Goal: Information Seeking & Learning: Learn about a topic

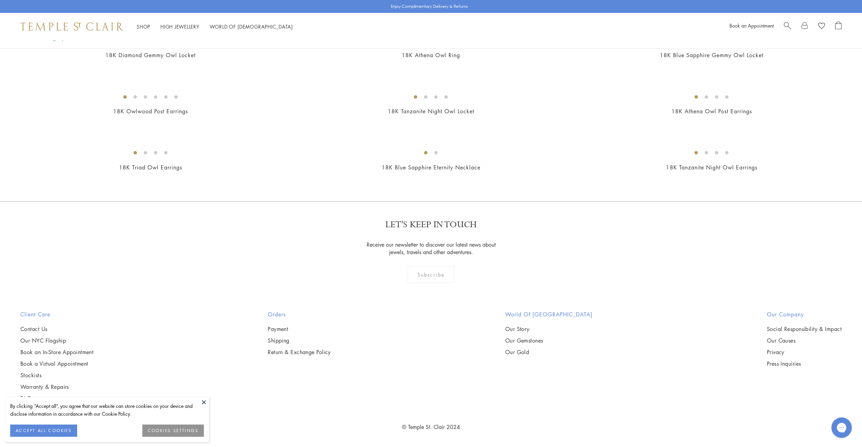
scroll to position [578, 0]
click at [202, 402] on button at bounding box center [204, 402] width 10 height 10
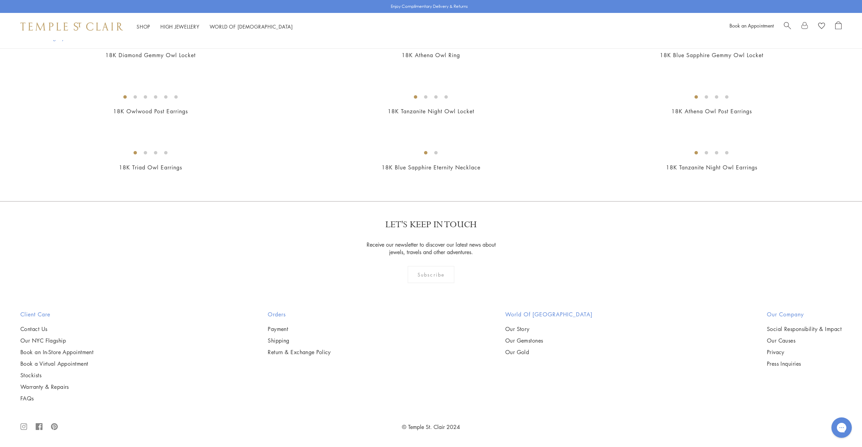
scroll to position [748, 0]
click at [0, 0] on img at bounding box center [0, 0] width 0 height 0
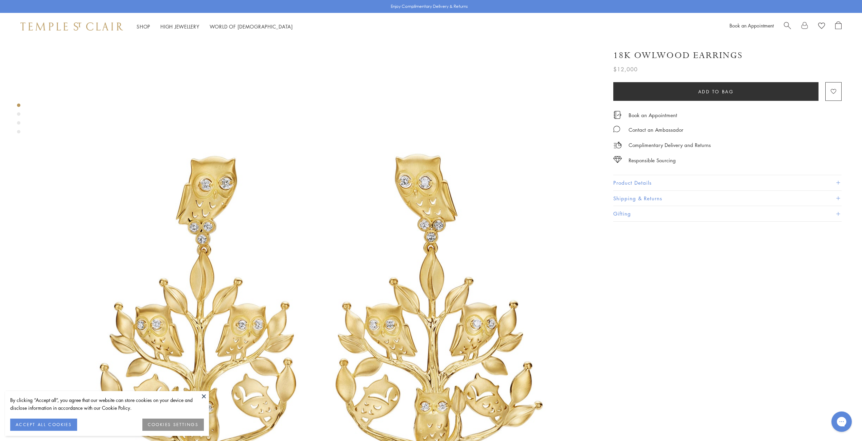
click at [204, 395] on button at bounding box center [204, 397] width 10 height 10
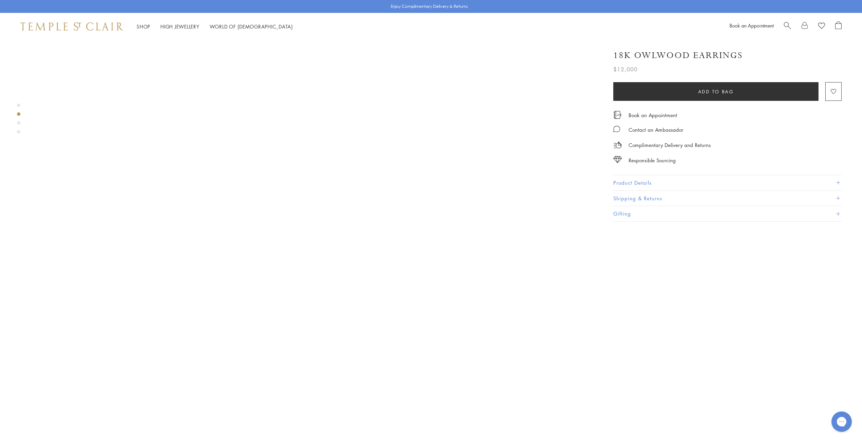
scroll to position [578, 0]
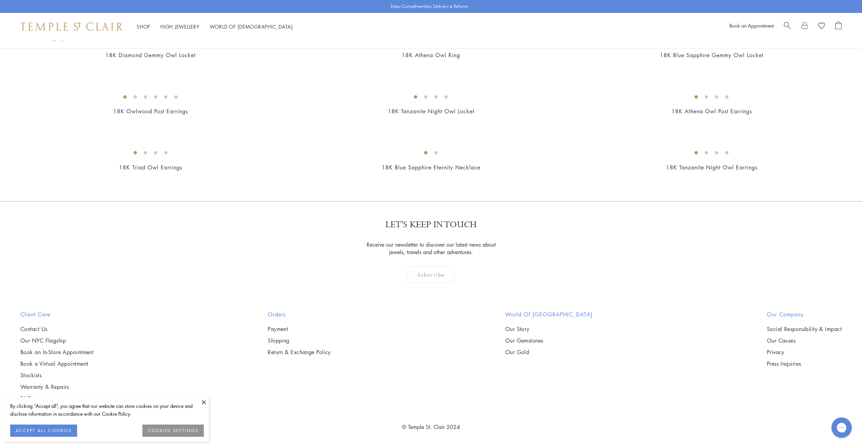
scroll to position [1088, 0]
click at [203, 404] on button at bounding box center [204, 402] width 10 height 10
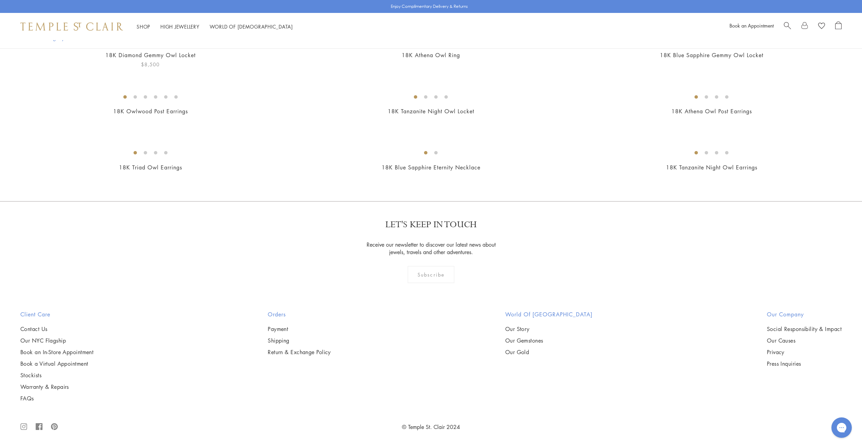
click at [0, 0] on img at bounding box center [0, 0] width 0 height 0
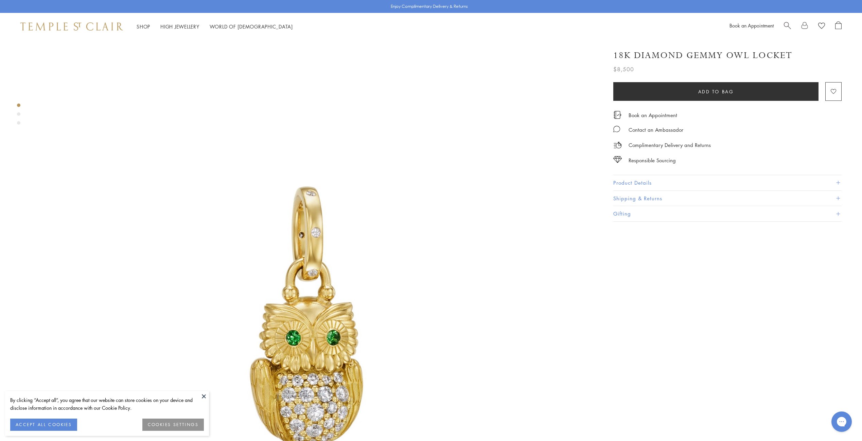
click at [203, 396] on button at bounding box center [204, 397] width 10 height 10
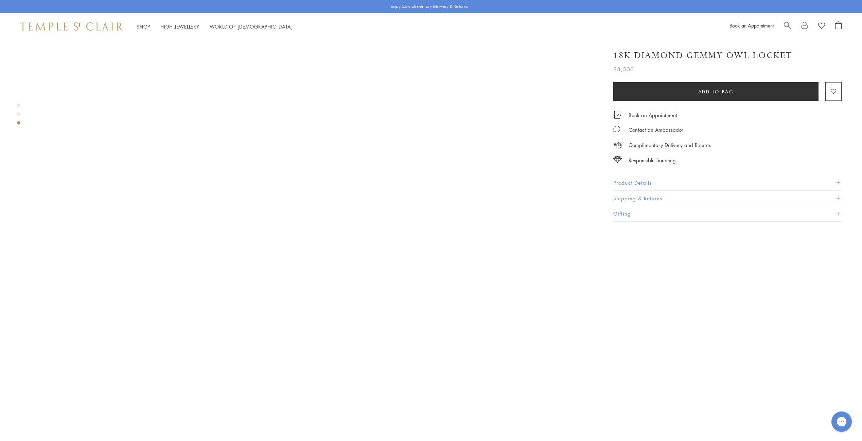
scroll to position [1359, 0]
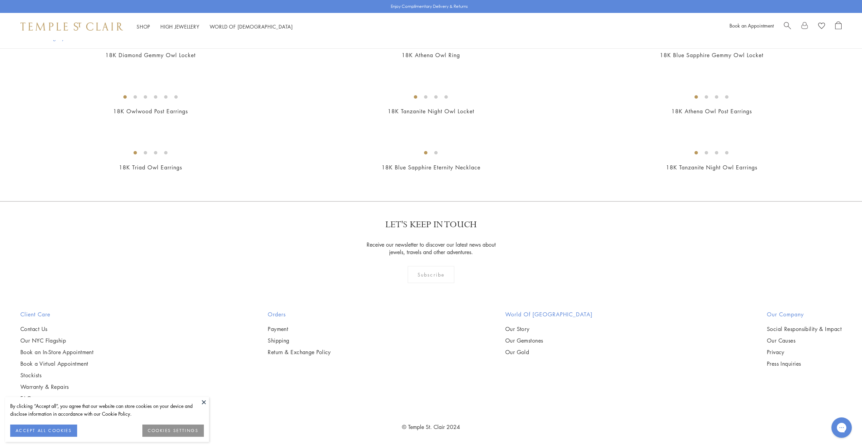
click at [203, 399] on button at bounding box center [204, 402] width 10 height 10
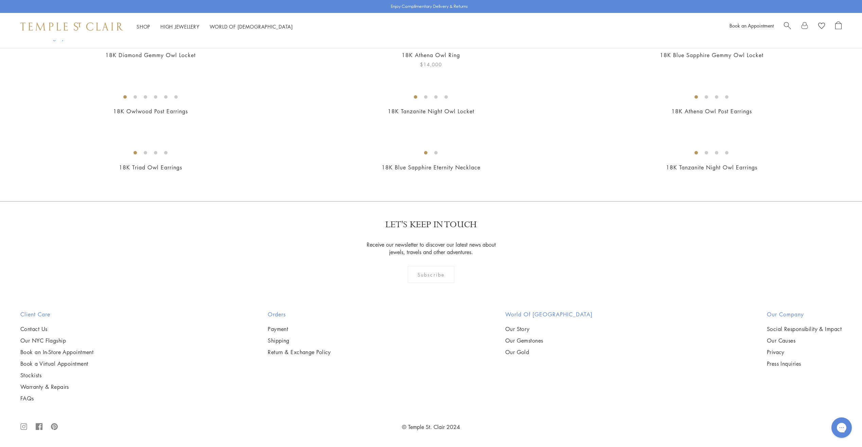
click at [0, 0] on img at bounding box center [0, 0] width 0 height 0
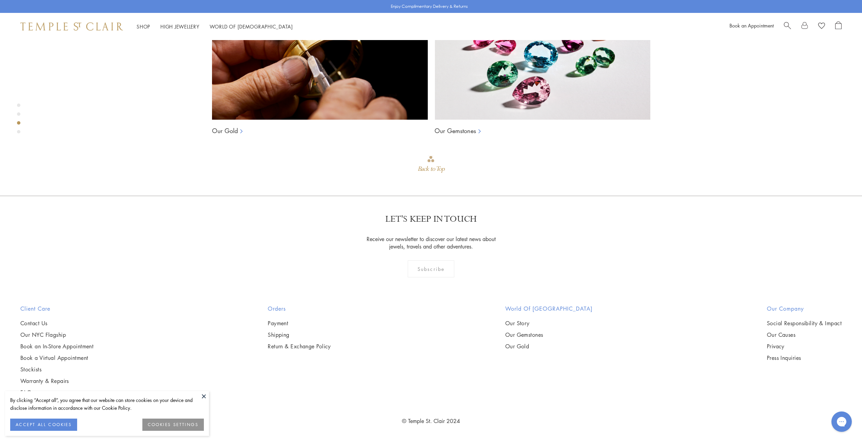
scroll to position [1230, 0]
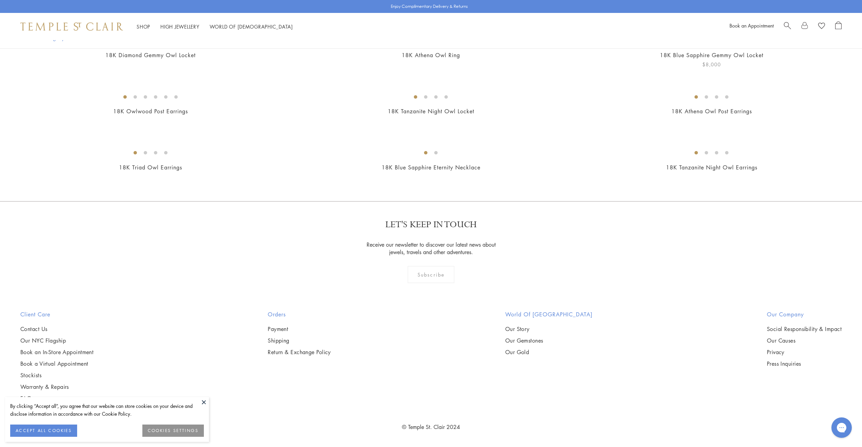
click at [0, 0] on img at bounding box center [0, 0] width 0 height 0
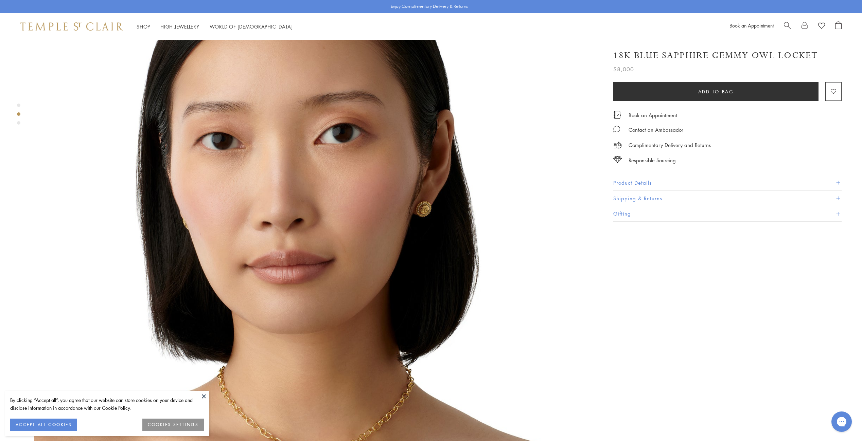
scroll to position [714, 0]
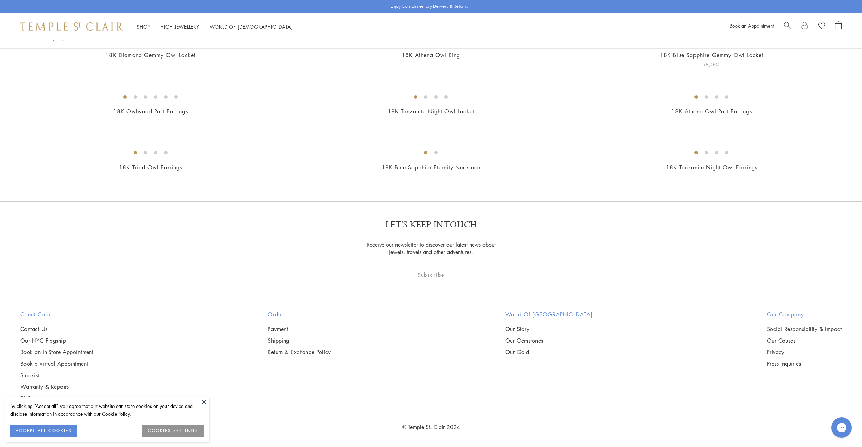
scroll to position [1427, 0]
click at [0, 0] on img at bounding box center [0, 0] width 0 height 0
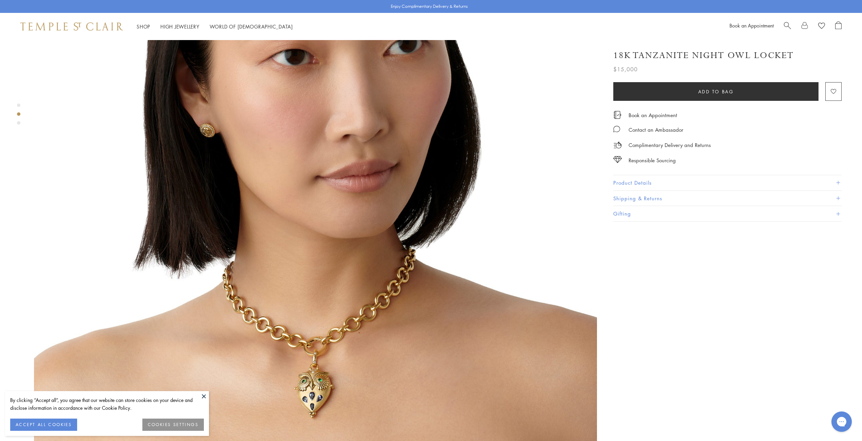
scroll to position [816, 0]
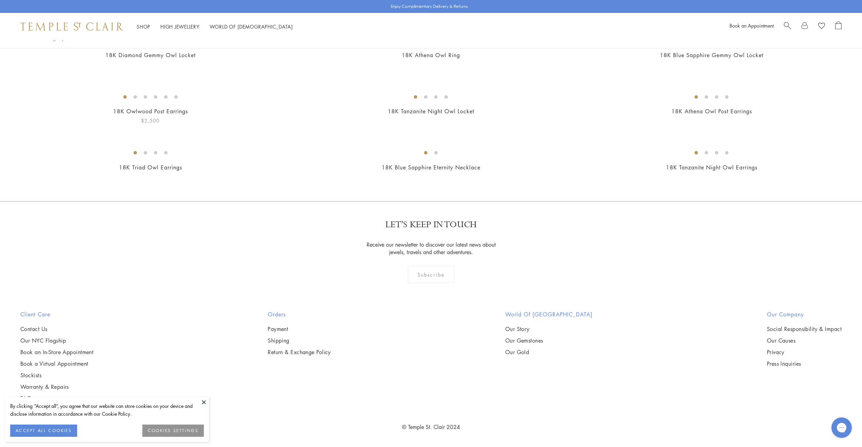
click at [0, 0] on img at bounding box center [0, 0] width 0 height 0
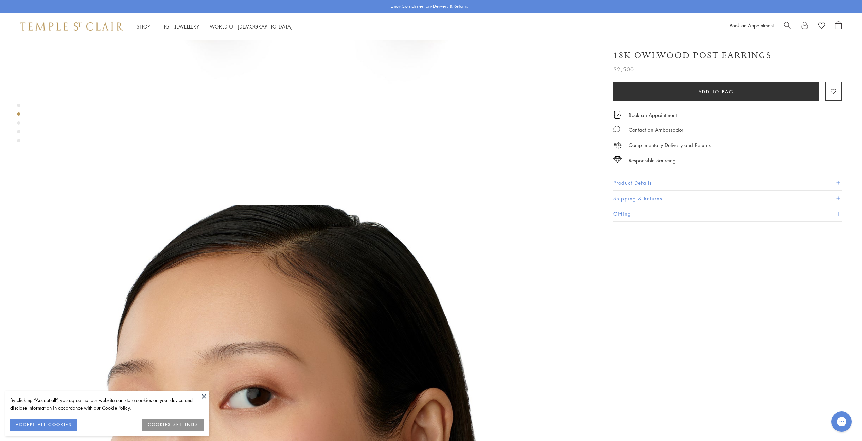
scroll to position [578, 0]
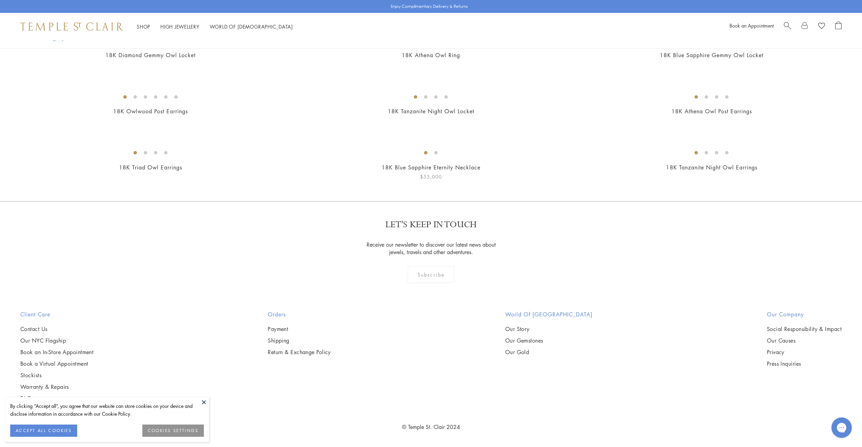
scroll to position [1665, 0]
click at [0, 0] on img at bounding box center [0, 0] width 0 height 0
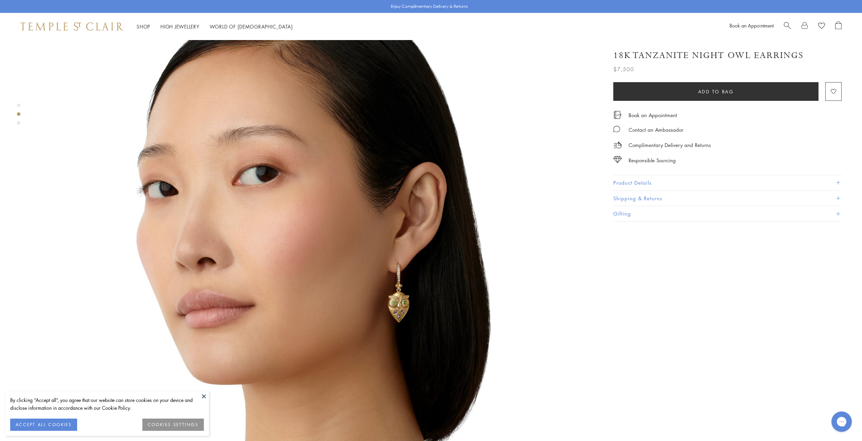
scroll to position [646, 0]
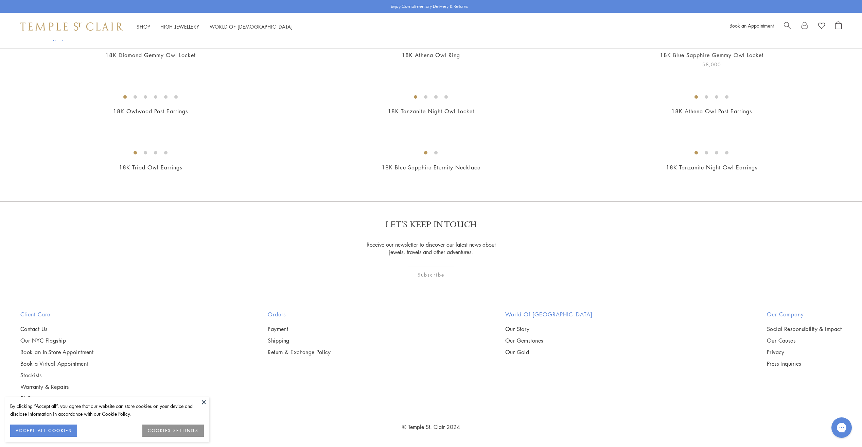
scroll to position [442, 0]
click at [0, 0] on img at bounding box center [0, 0] width 0 height 0
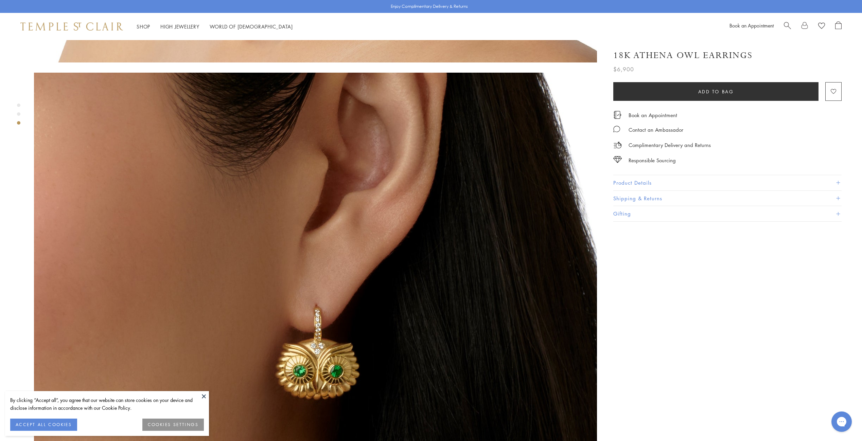
scroll to position [1156, 0]
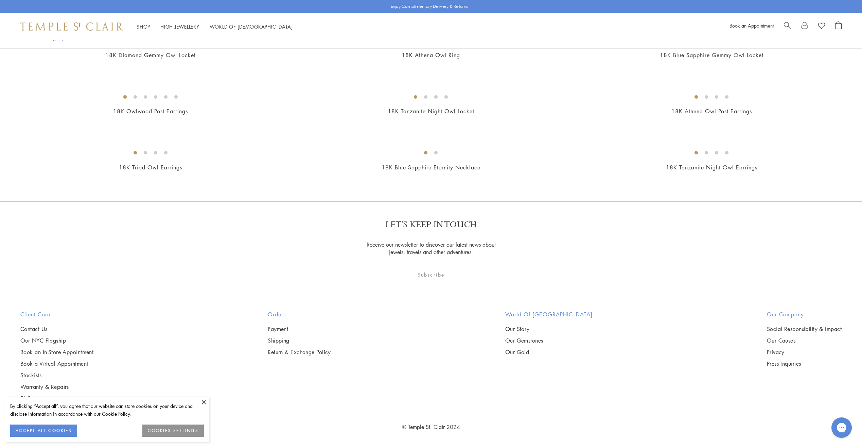
click at [0, 0] on img at bounding box center [0, 0] width 0 height 0
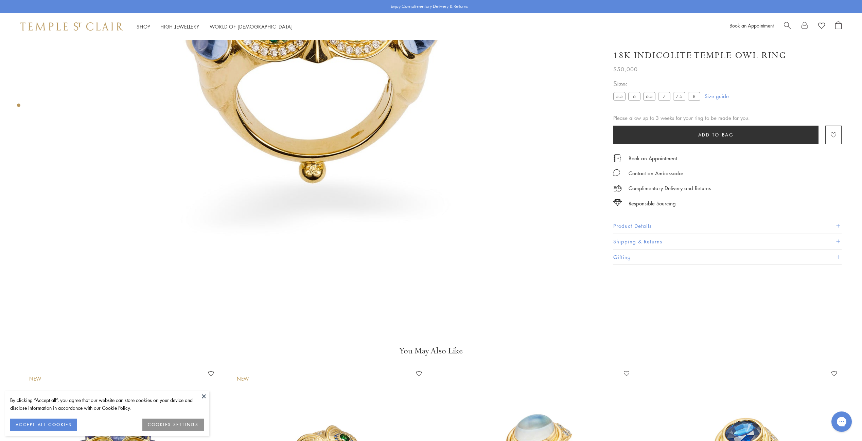
scroll to position [380, 0]
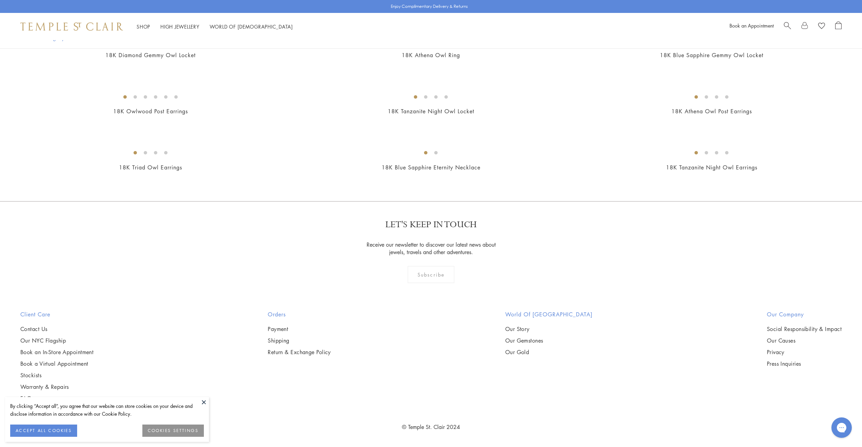
scroll to position [1156, 0]
click at [0, 0] on img at bounding box center [0, 0] width 0 height 0
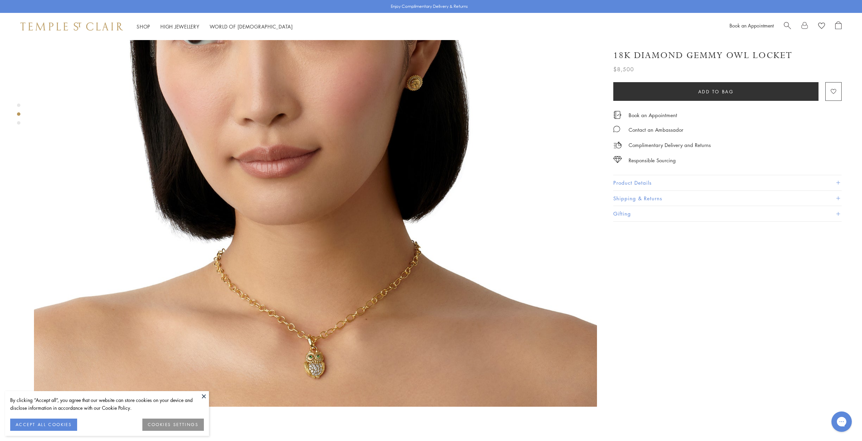
scroll to position [816, 0]
